Goal: Information Seeking & Learning: Learn about a topic

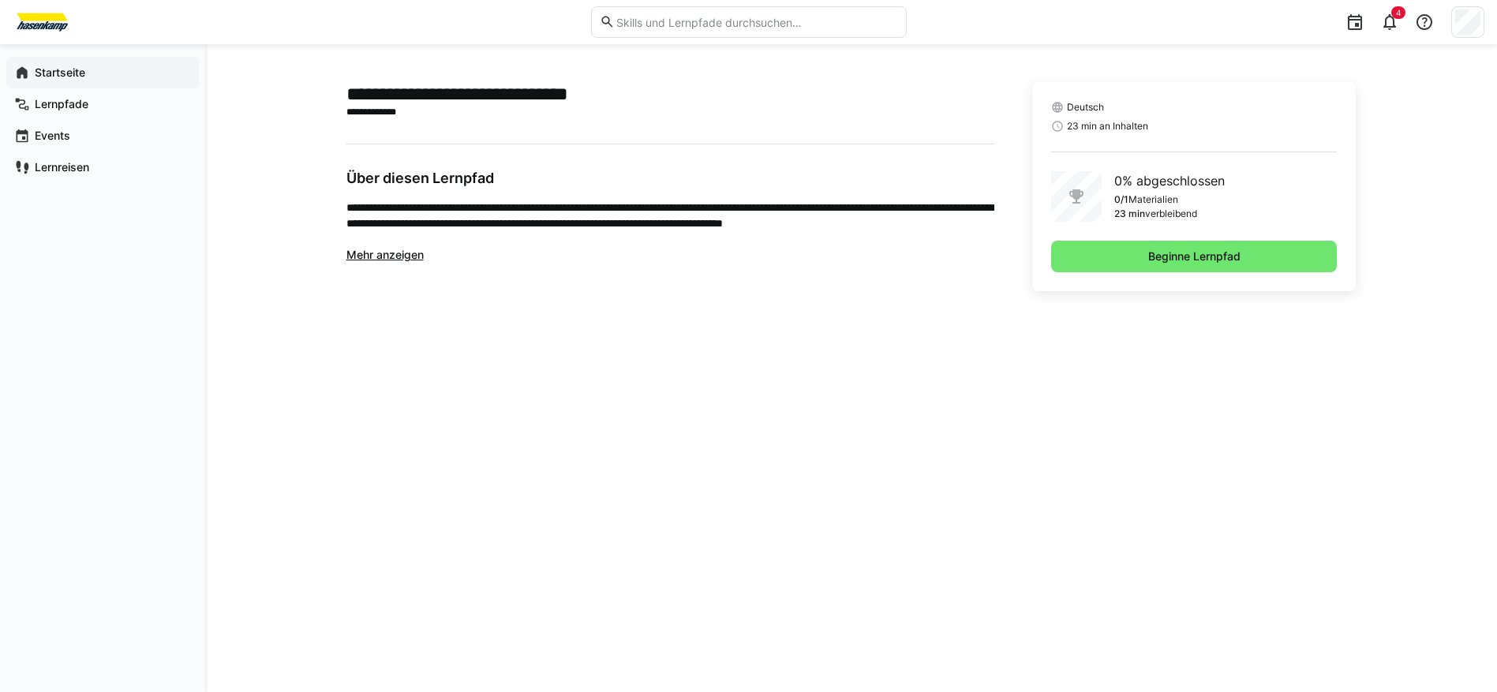
click at [0, 0] on app-navigation-label "Startseite" at bounding box center [0, 0] width 0 height 0
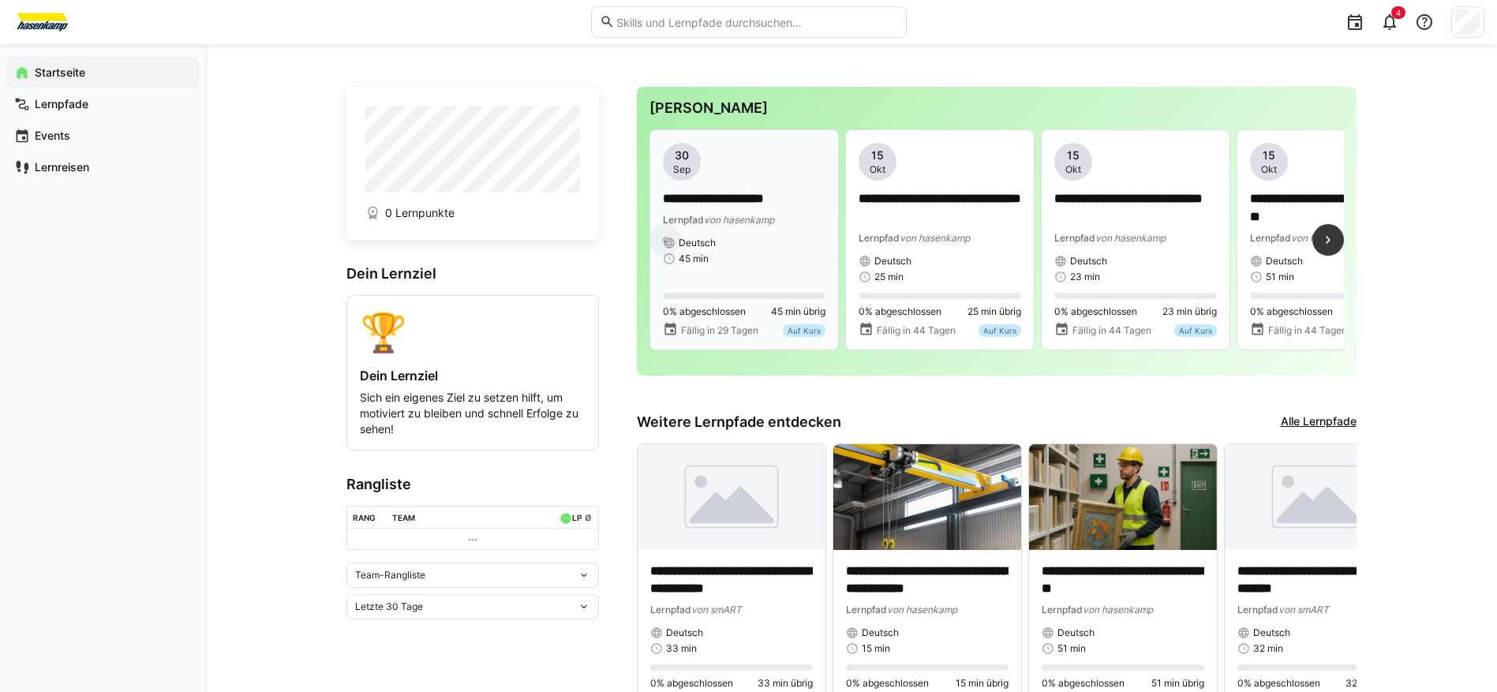
click at [749, 245] on div "Deutsch" at bounding box center [744, 243] width 163 height 13
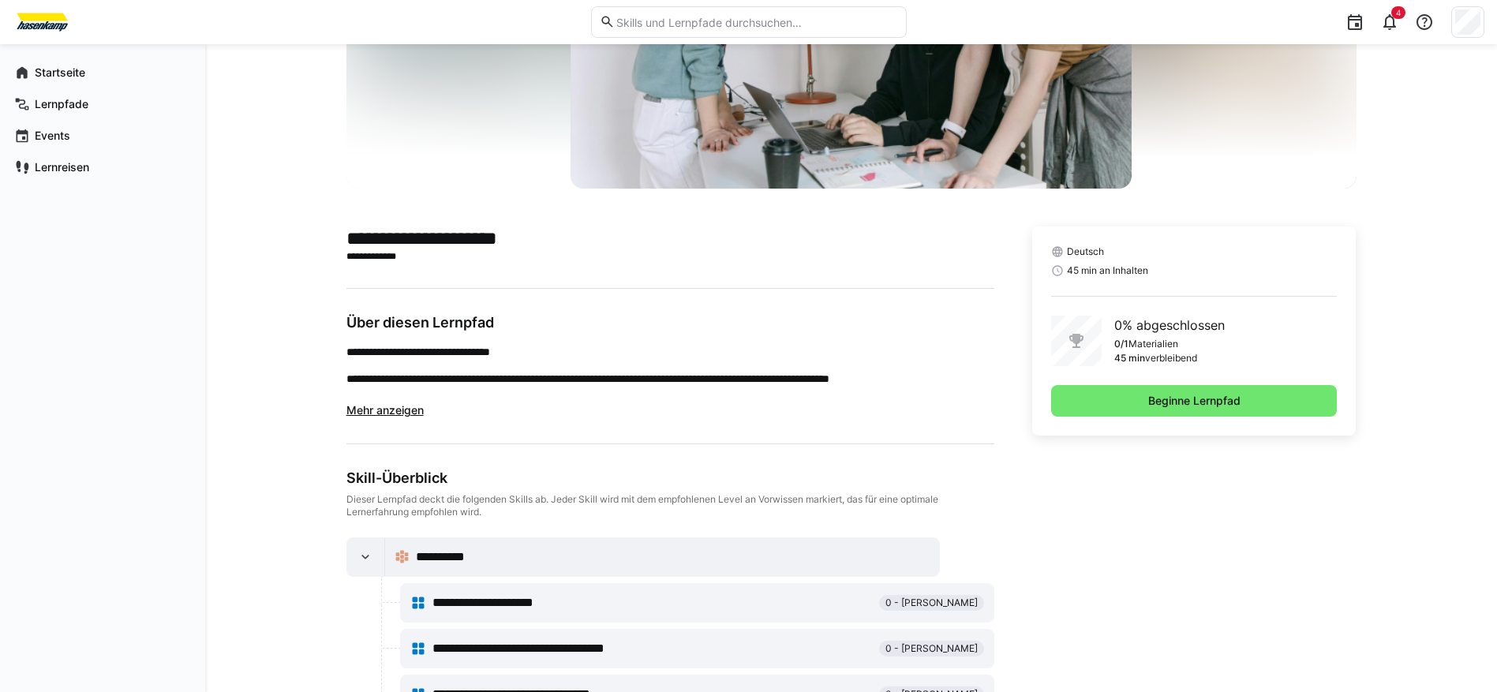
scroll to position [237, 0]
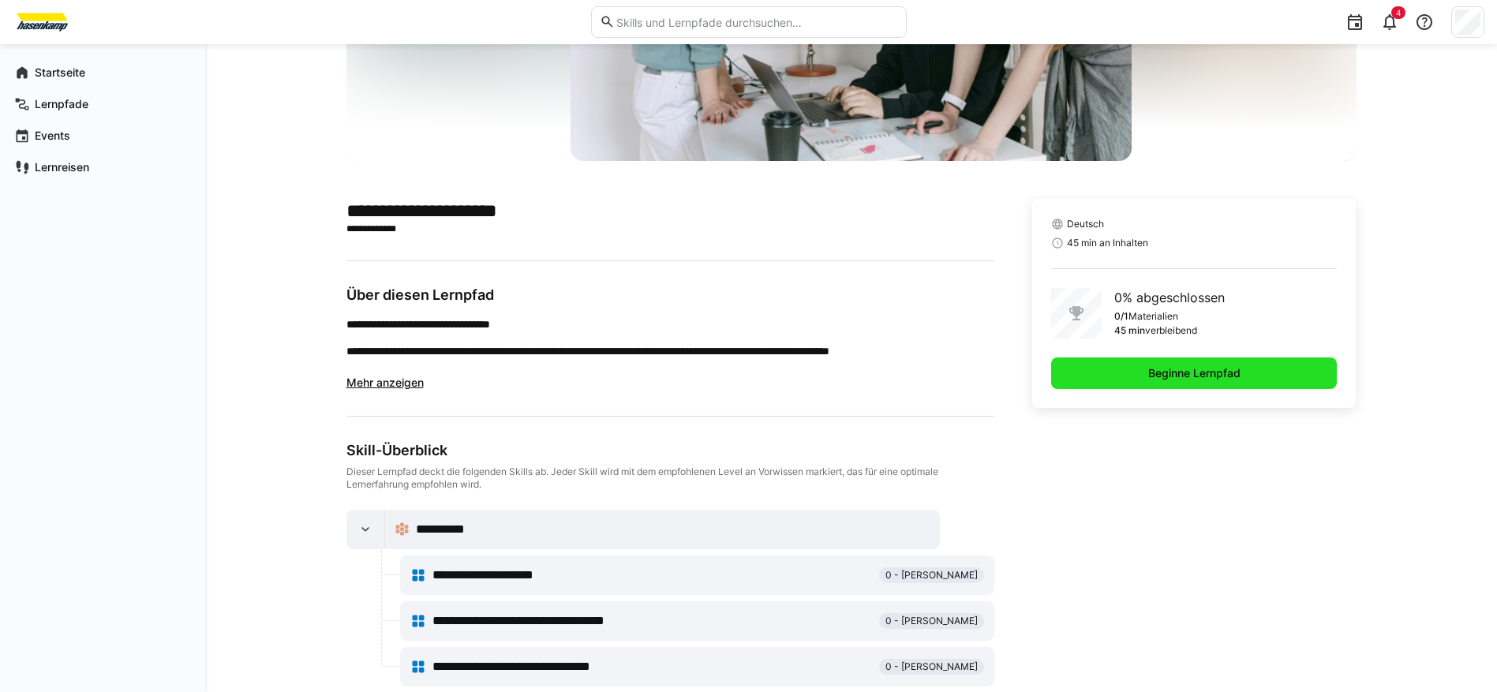
click at [1137, 365] on span "Beginne Lernpfad" at bounding box center [1194, 373] width 286 height 32
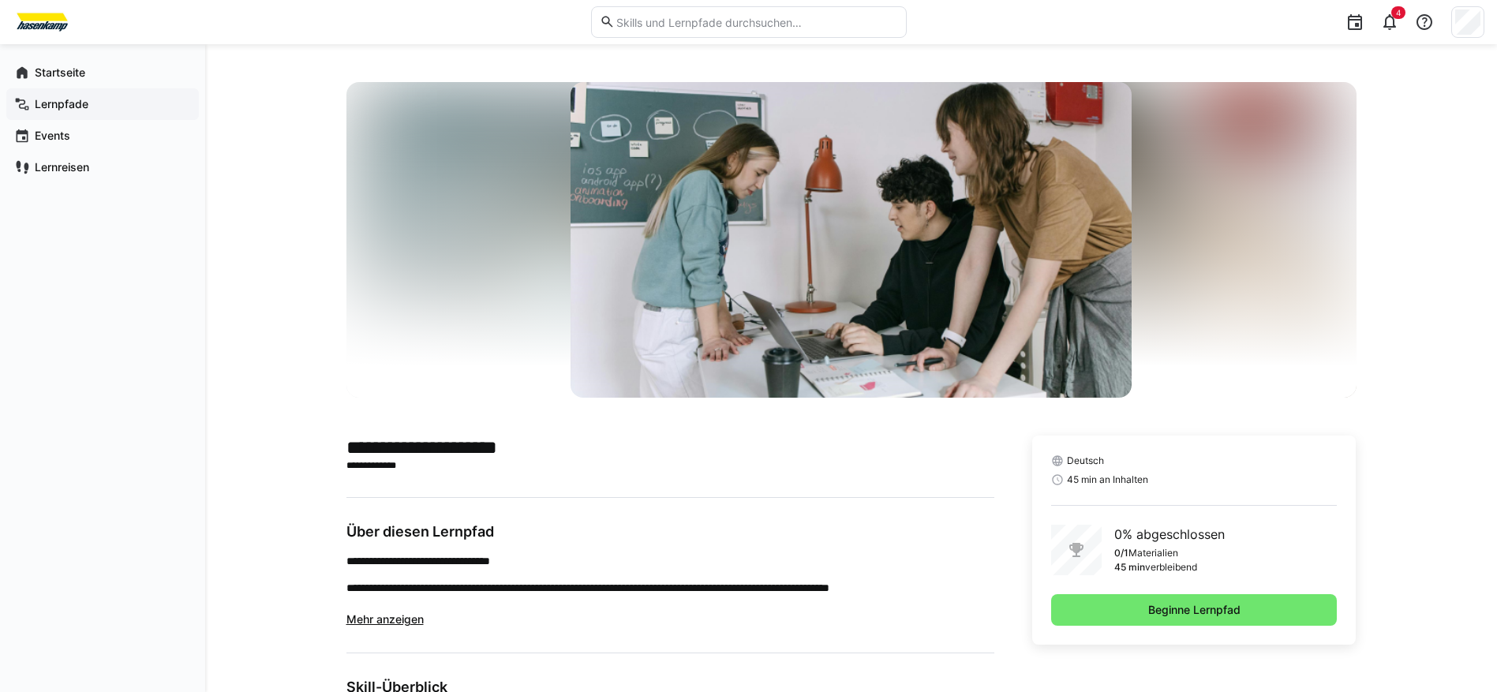
click at [0, 0] on app-navigation-label "Lernpfade" at bounding box center [0, 0] width 0 height 0
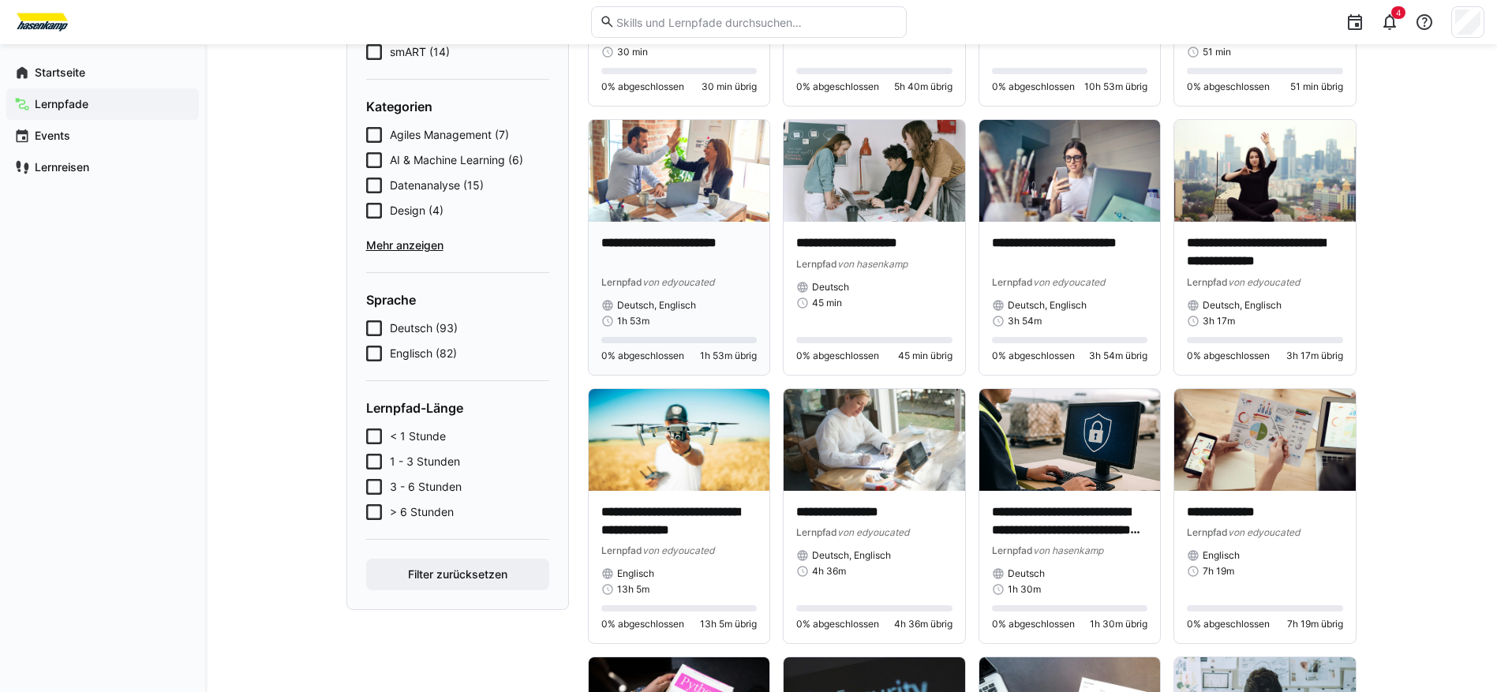
scroll to position [237, 0]
